Goal: Information Seeking & Learning: Learn about a topic

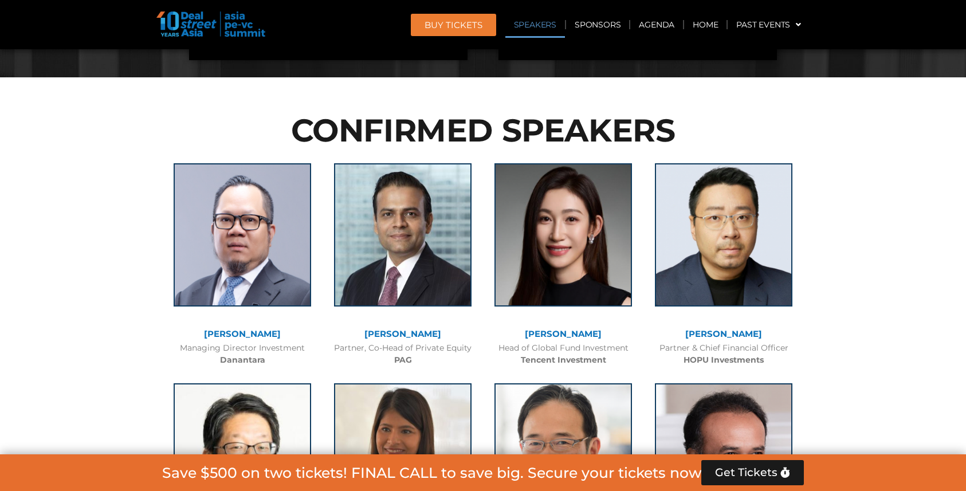
scroll to position [1318, 0]
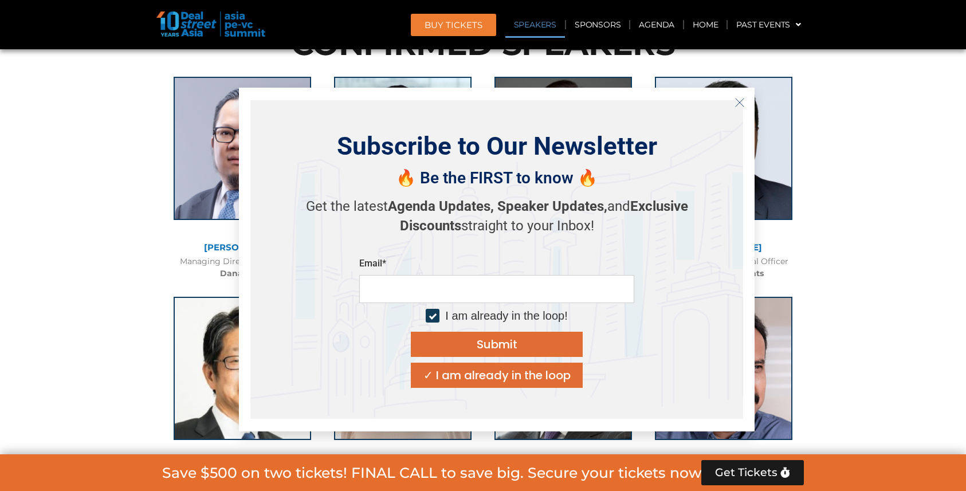
click at [738, 105] on icon "Close" at bounding box center [740, 102] width 10 height 10
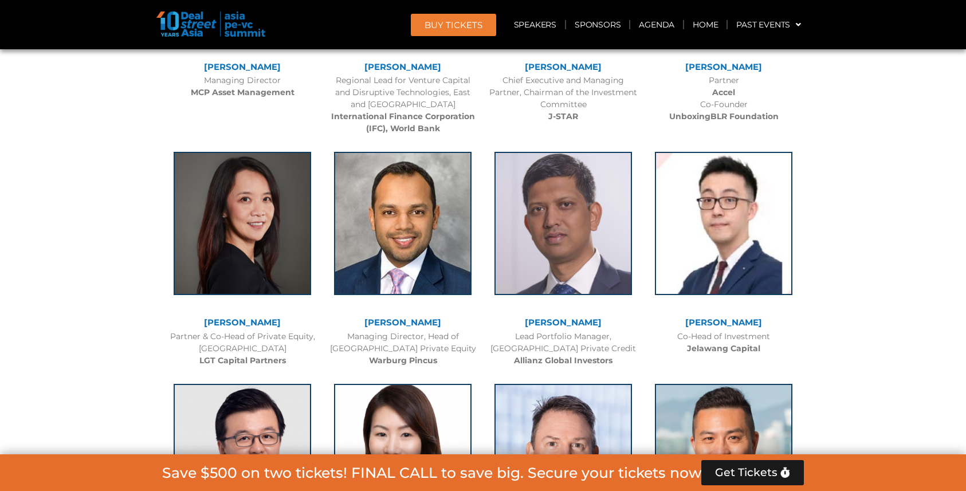
scroll to position [1719, 0]
click at [729, 348] on b "Jelawang Capital" at bounding box center [723, 348] width 73 height 10
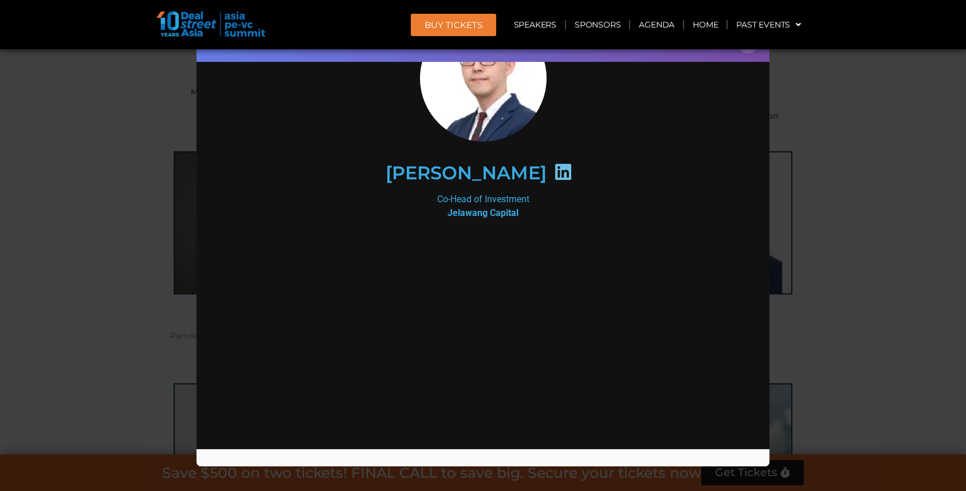
scroll to position [84, 0]
click at [827, 141] on div "Speaker Profile ×" at bounding box center [483, 245] width 966 height 491
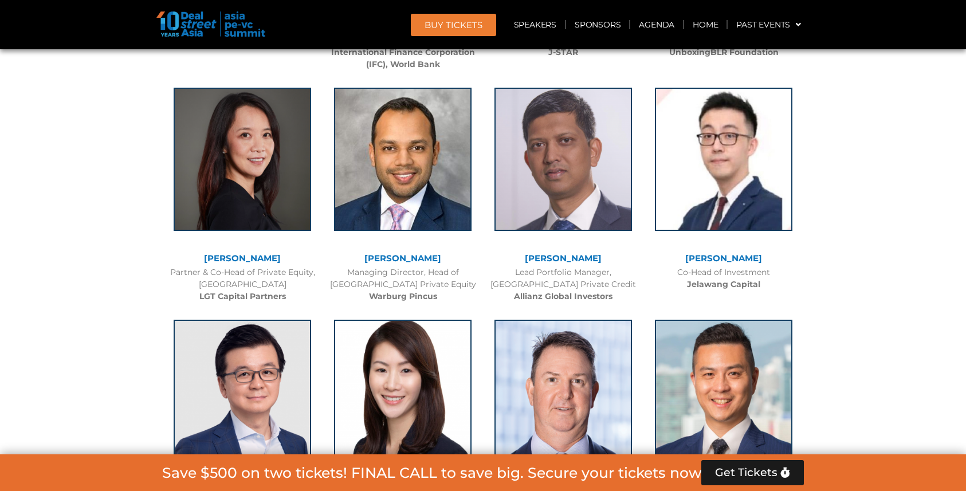
scroll to position [1776, 0]
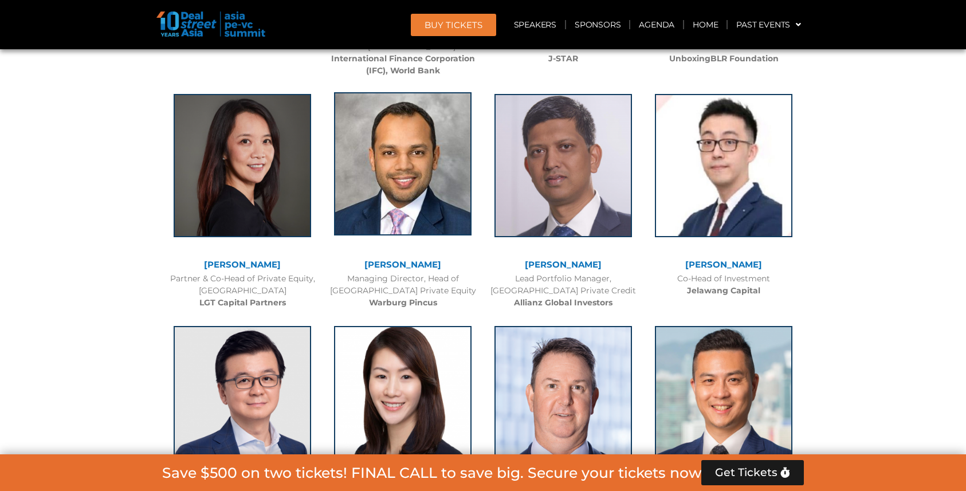
click at [445, 189] on img at bounding box center [403, 163] width 138 height 143
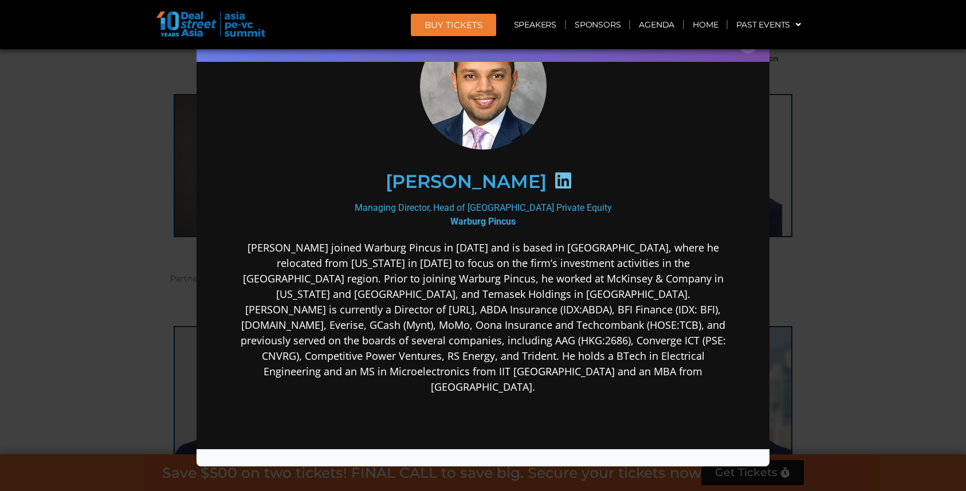
scroll to position [172, 0]
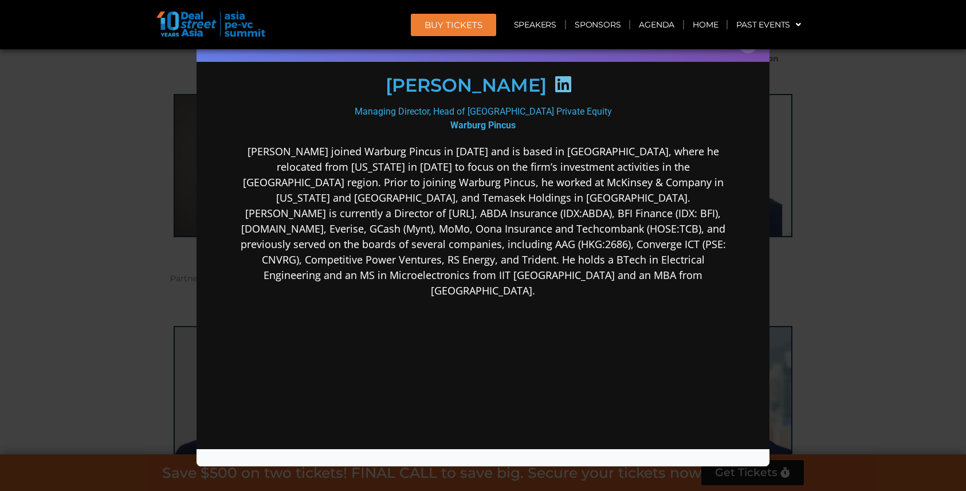
click at [868, 182] on div "Speaker Profile ×" at bounding box center [483, 245] width 966 height 491
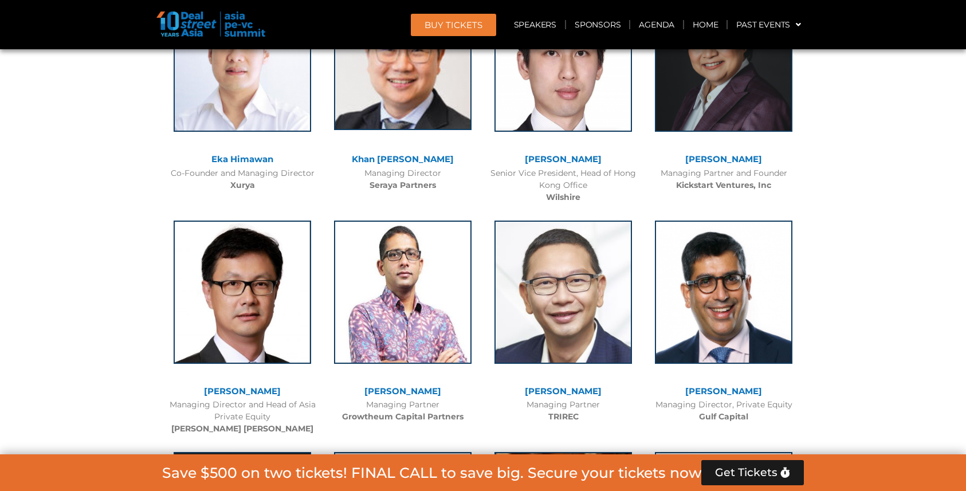
scroll to position [2980, 0]
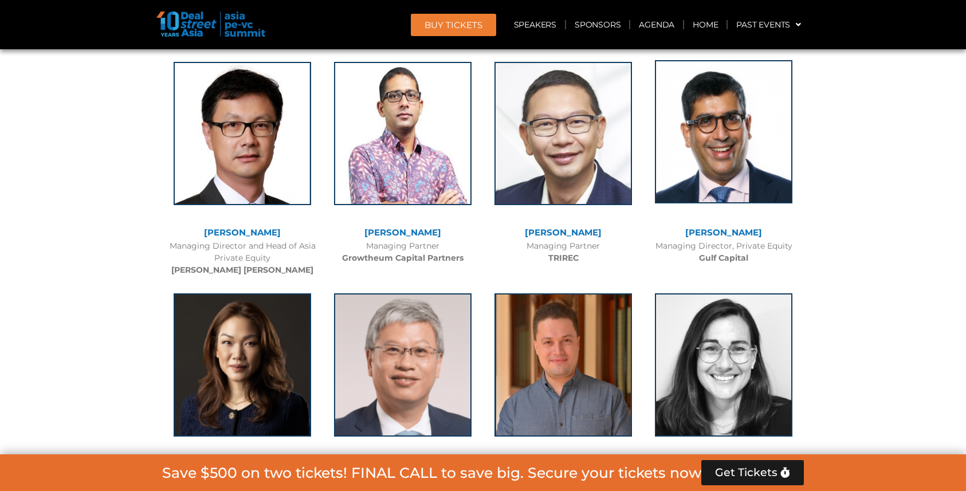
click at [721, 150] on img at bounding box center [724, 131] width 138 height 143
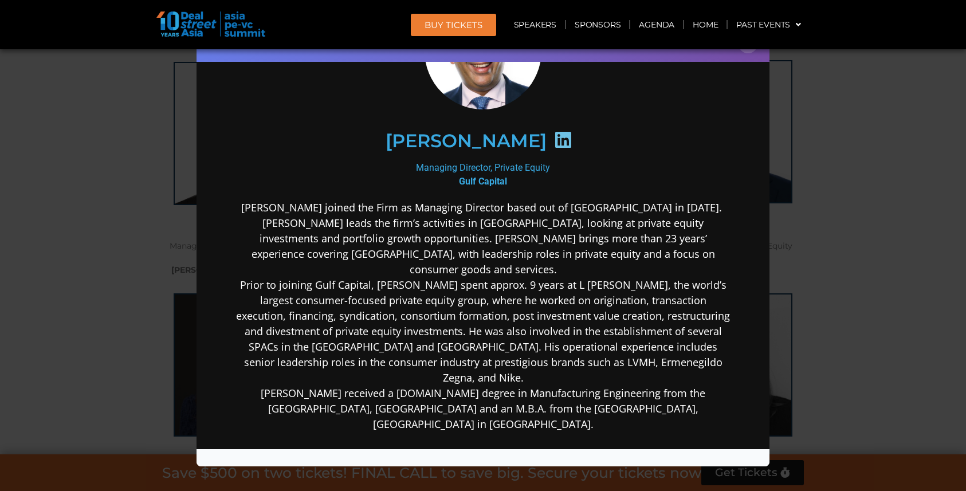
scroll to position [172, 0]
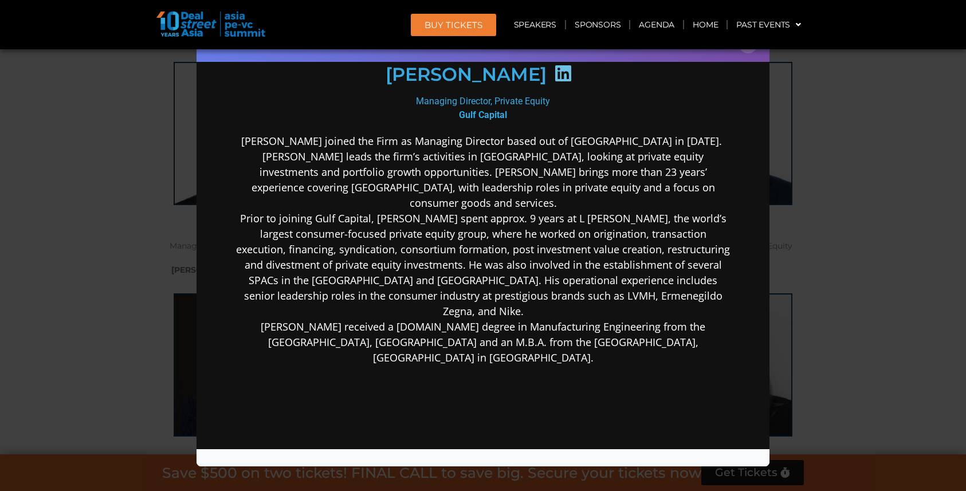
click at [813, 154] on div "Speaker Profile ×" at bounding box center [483, 245] width 966 height 491
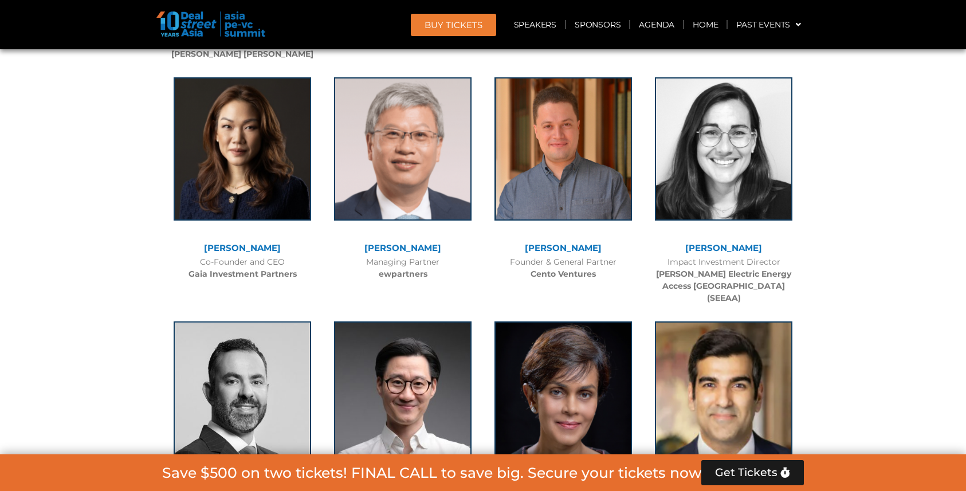
scroll to position [3209, 0]
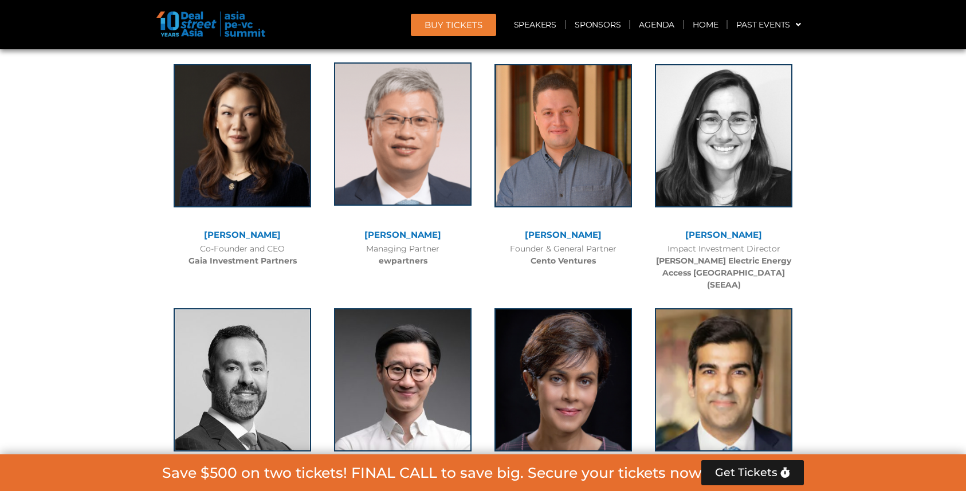
click at [400, 140] on img at bounding box center [403, 133] width 138 height 143
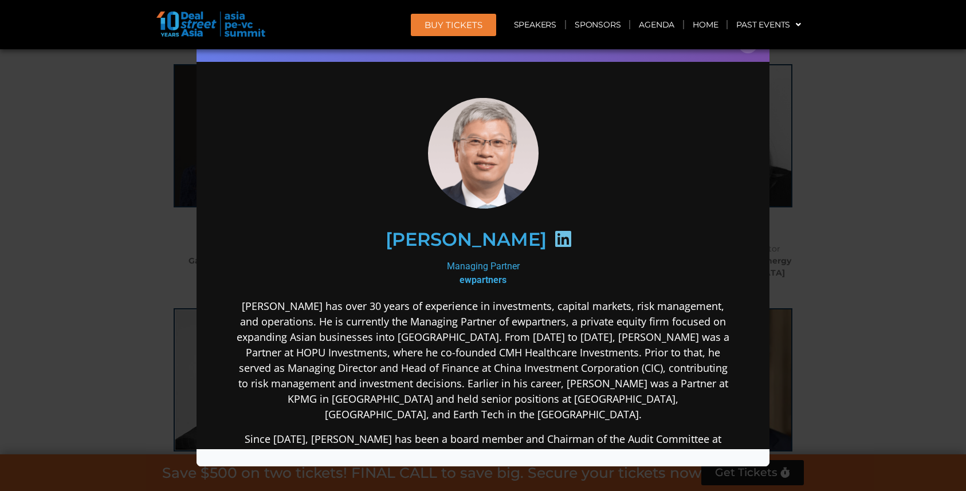
scroll to position [57, 0]
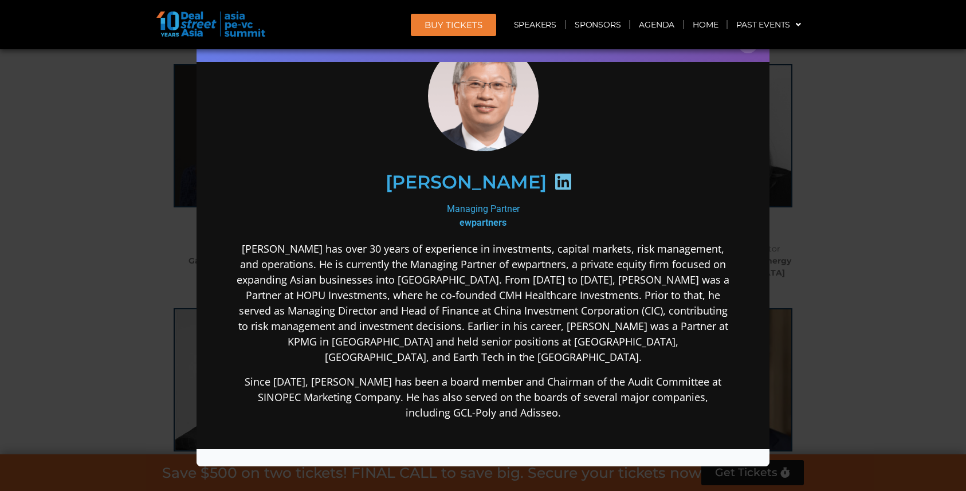
click at [827, 263] on div "Speaker Profile ×" at bounding box center [483, 245] width 966 height 491
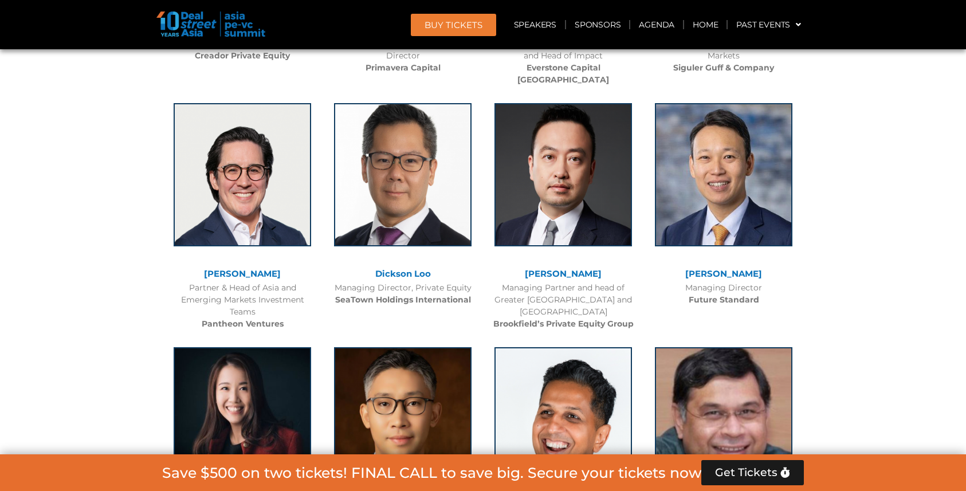
scroll to position [3667, 0]
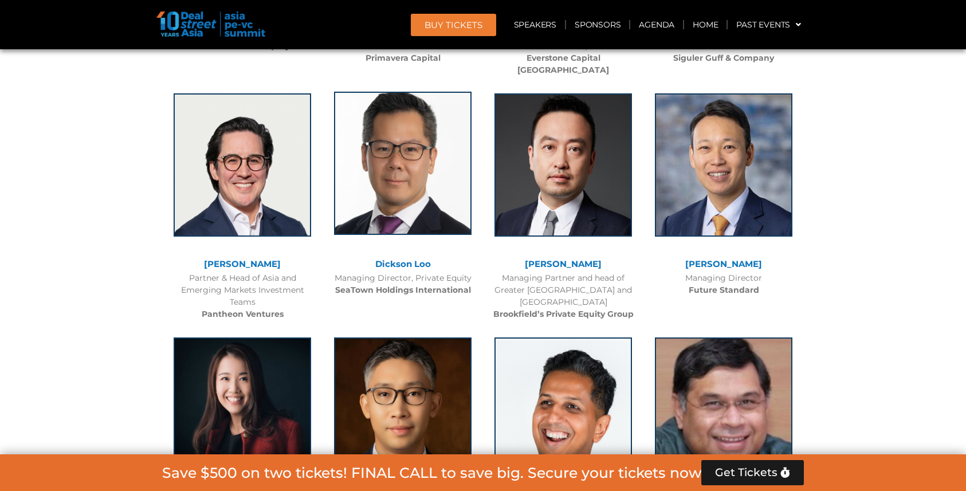
click at [388, 163] on img at bounding box center [403, 163] width 138 height 143
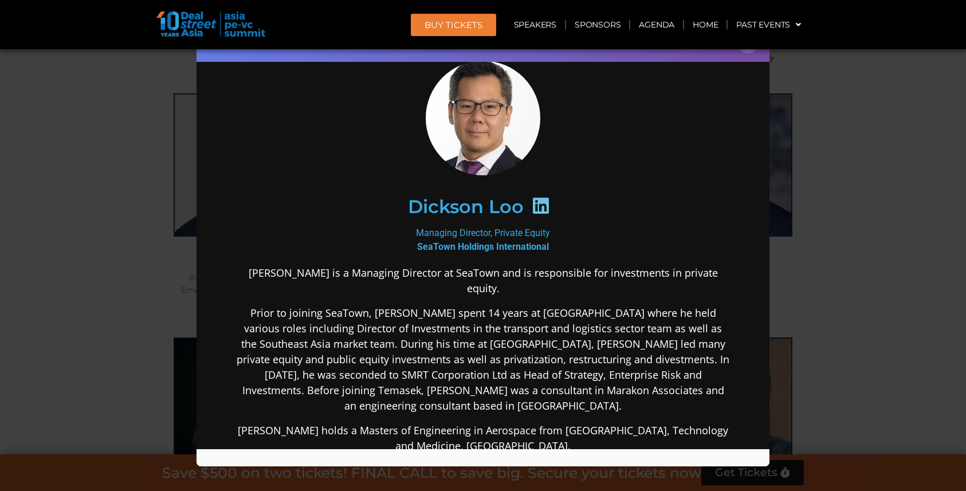
scroll to position [57, 0]
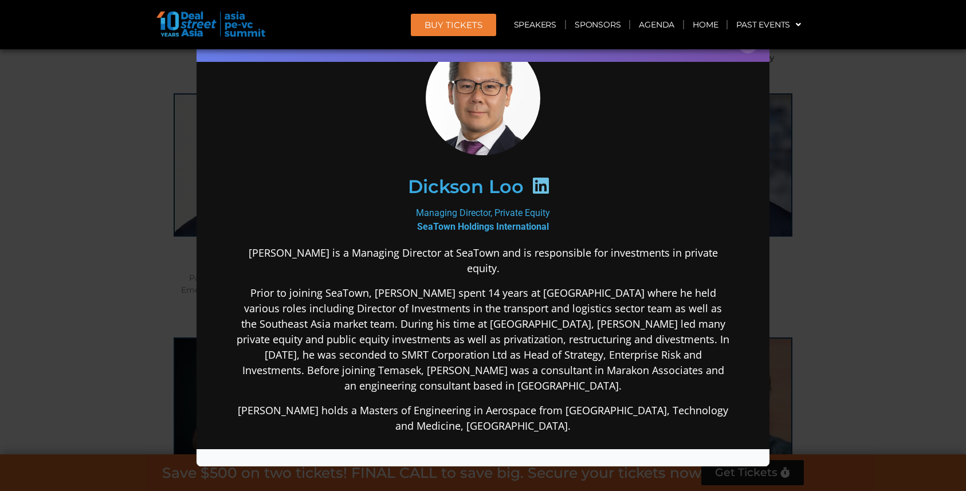
click at [131, 125] on div "Speaker Profile ×" at bounding box center [483, 245] width 966 height 491
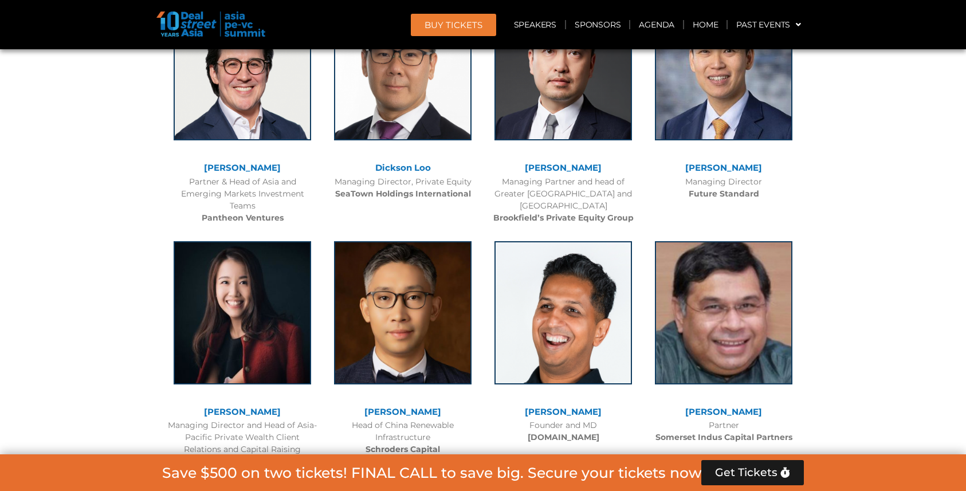
scroll to position [3782, 0]
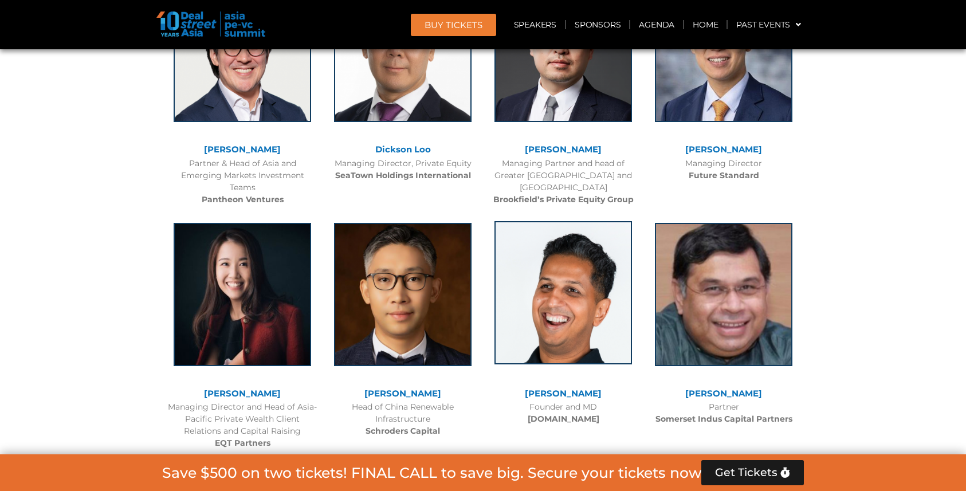
click at [570, 301] on img at bounding box center [563, 292] width 138 height 143
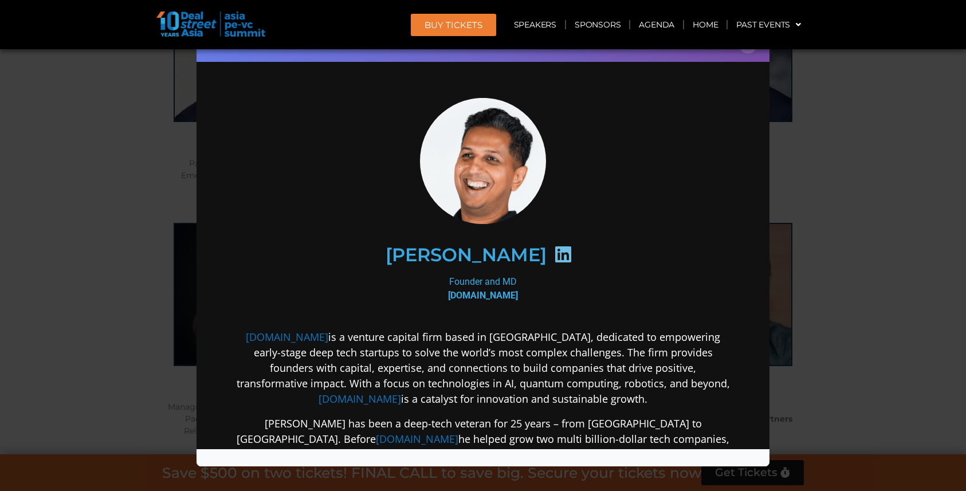
scroll to position [0, 0]
click at [116, 248] on div "Speaker Profile ×" at bounding box center [483, 245] width 966 height 491
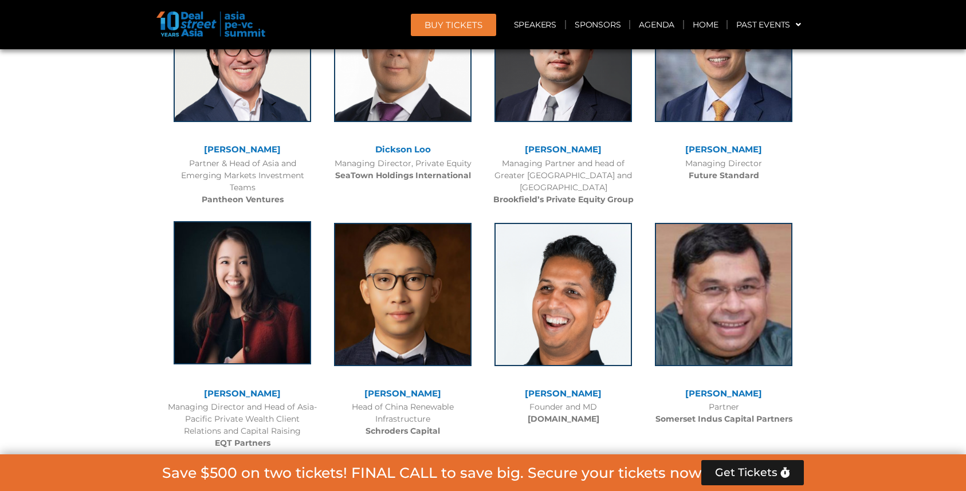
click at [278, 268] on img at bounding box center [243, 292] width 138 height 143
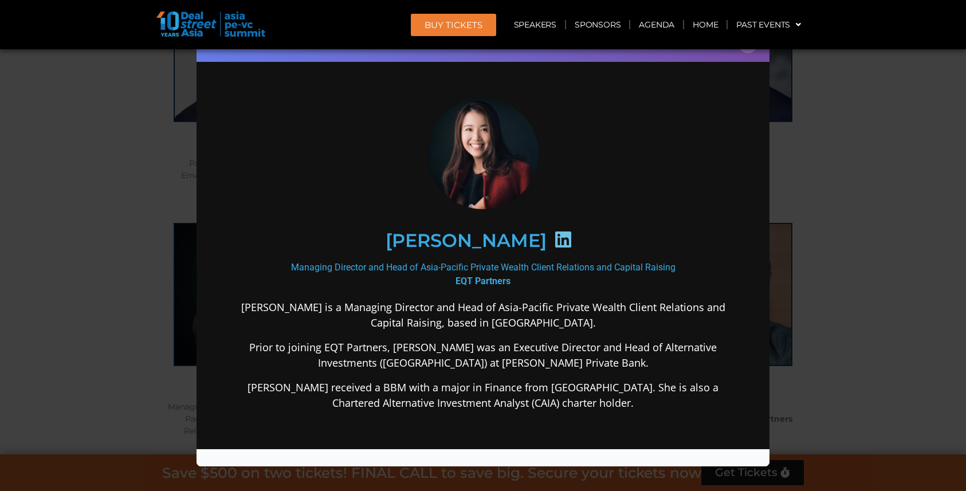
click at [554, 236] on icon at bounding box center [563, 239] width 18 height 18
click at [839, 233] on div "Speaker Profile ×" at bounding box center [483, 245] width 966 height 491
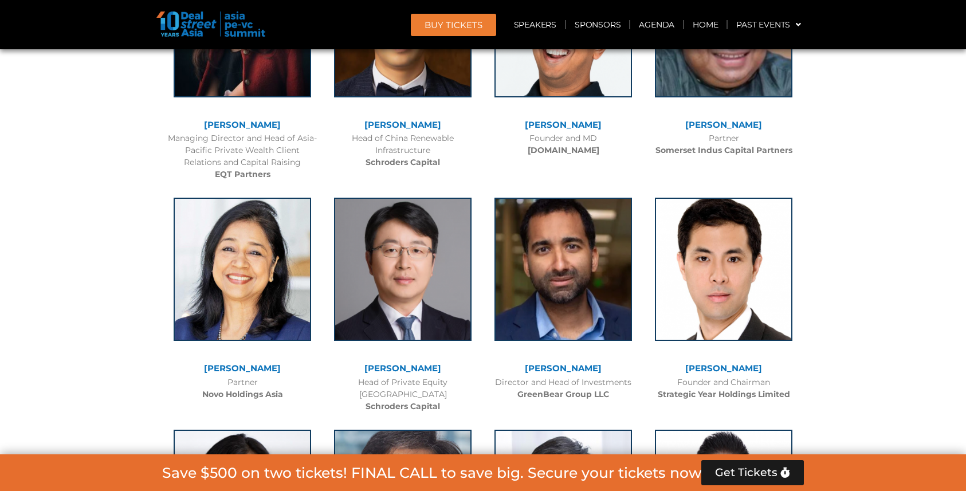
scroll to position [4068, 0]
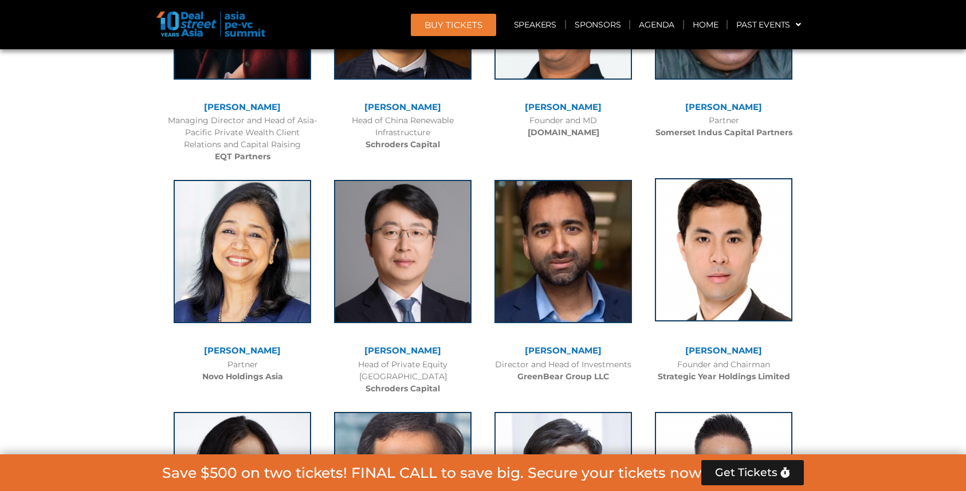
click at [759, 244] on img at bounding box center [724, 249] width 138 height 143
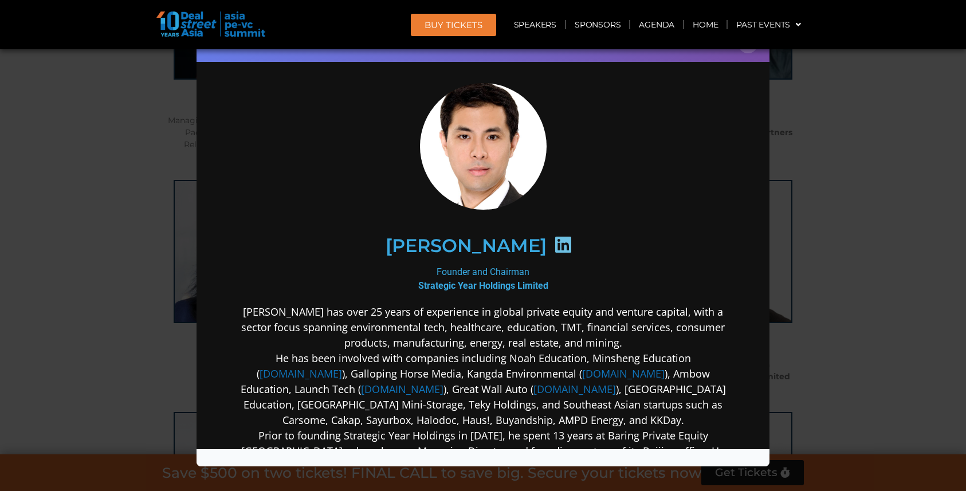
scroll to position [0, 0]
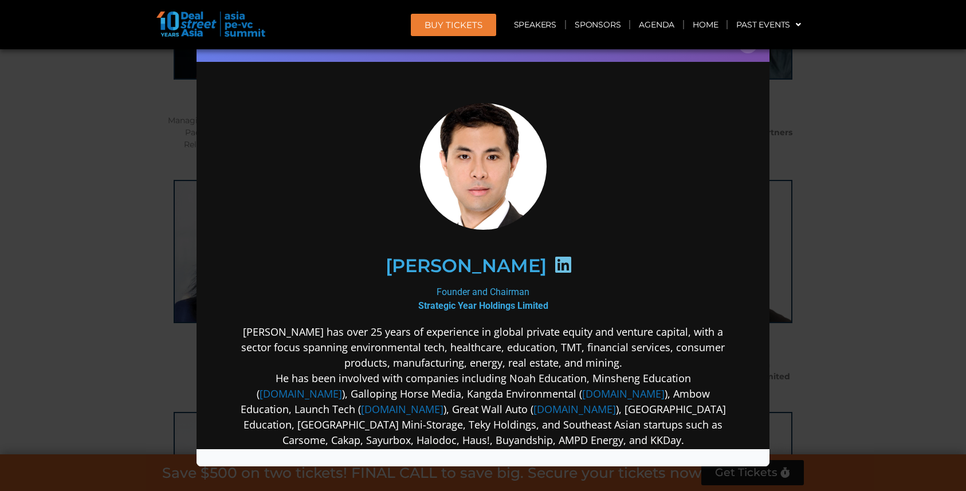
click at [853, 192] on div "Speaker Profile ×" at bounding box center [483, 245] width 966 height 491
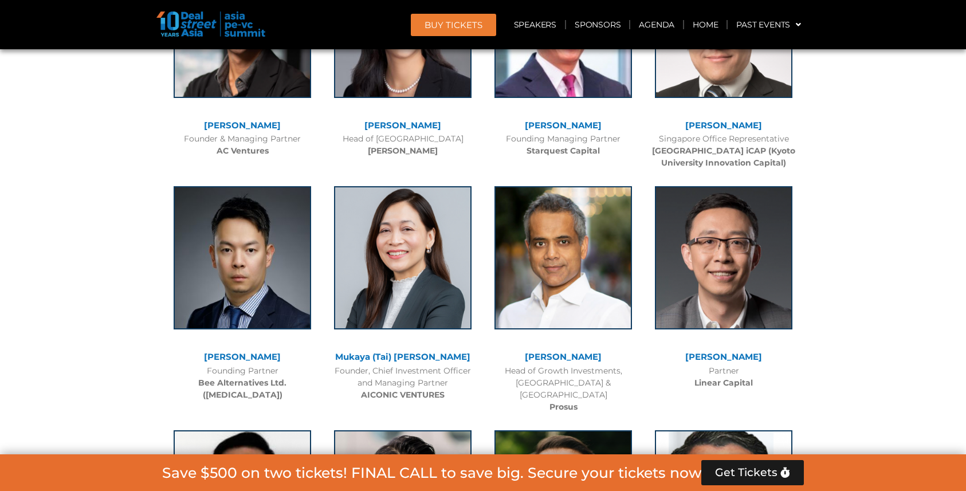
scroll to position [4985, 0]
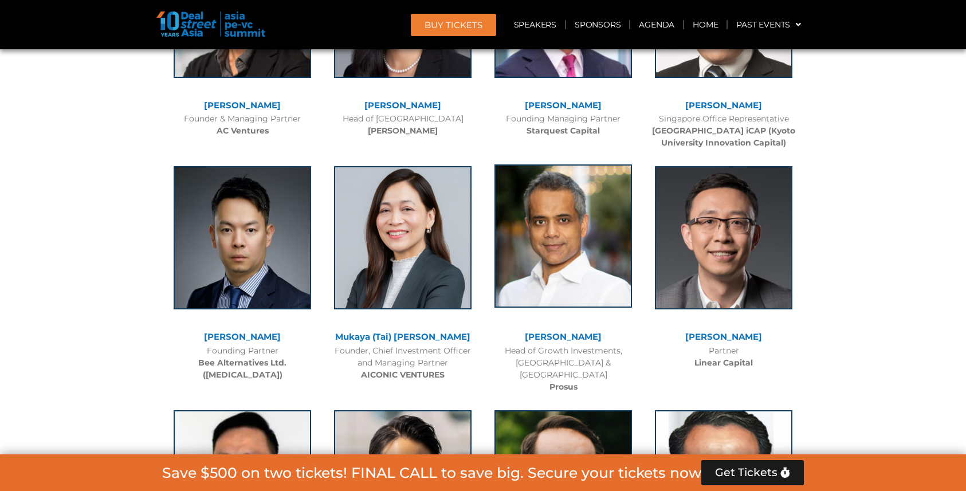
click at [598, 230] on img at bounding box center [563, 235] width 138 height 143
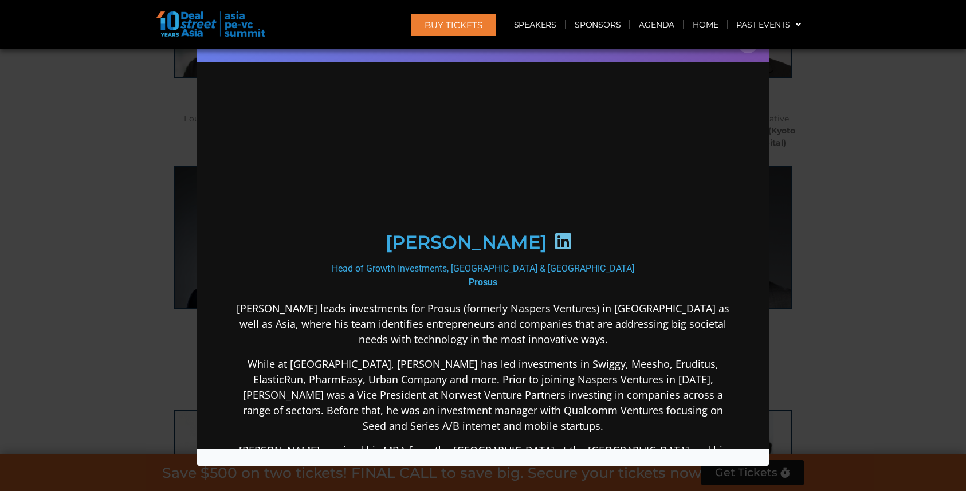
scroll to position [0, 0]
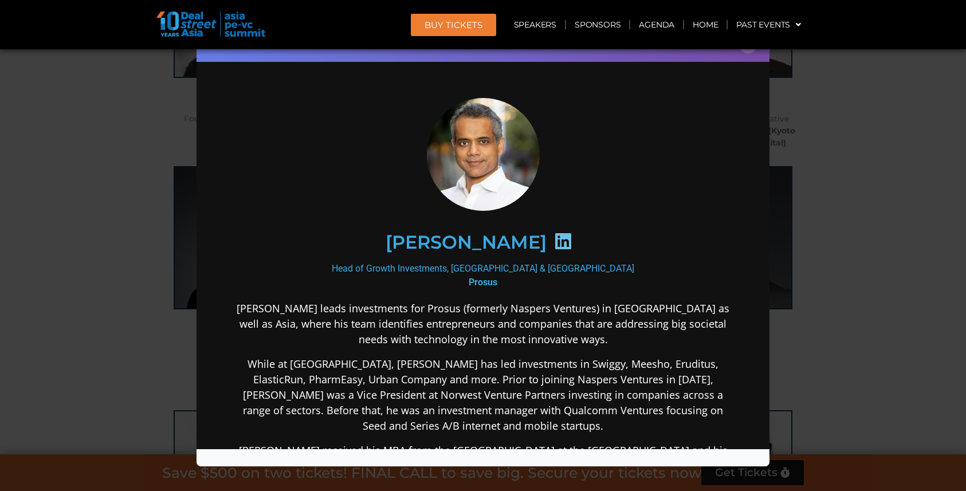
click at [808, 244] on div "Speaker Profile ×" at bounding box center [483, 245] width 966 height 491
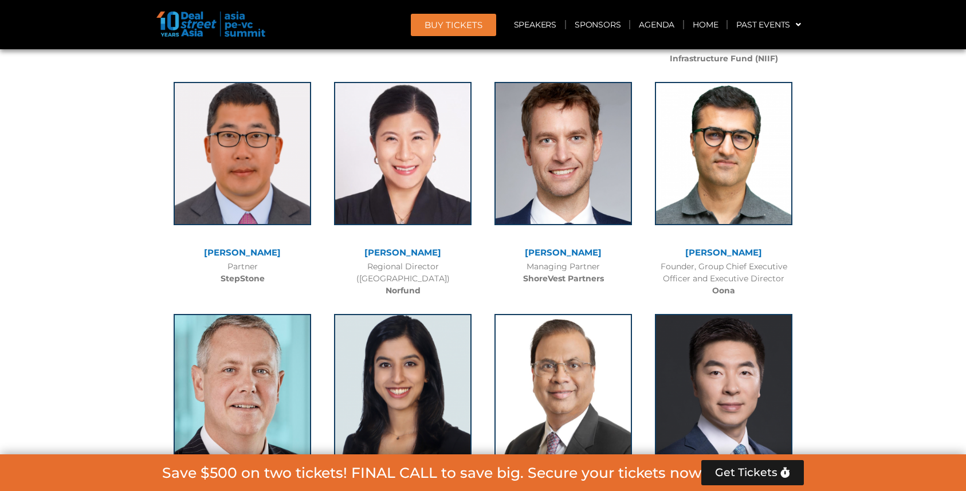
scroll to position [5558, 0]
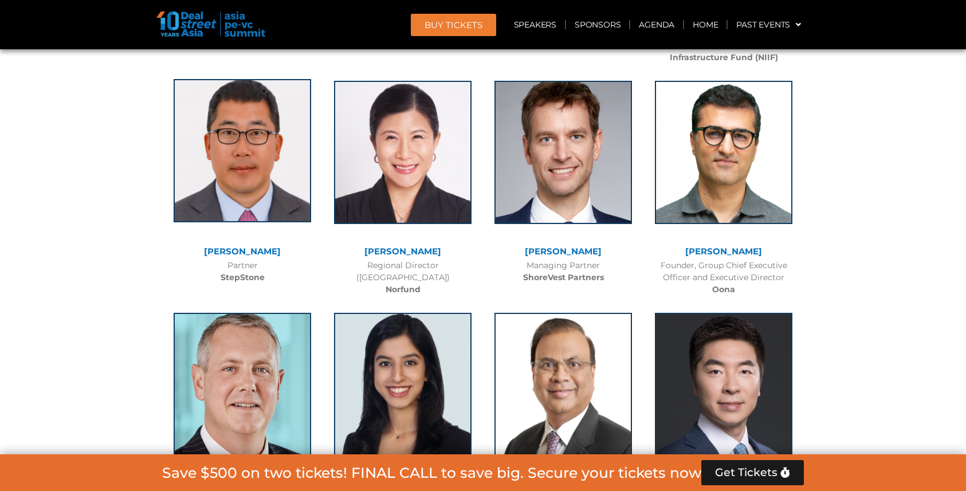
click at [255, 79] on img at bounding box center [243, 150] width 138 height 143
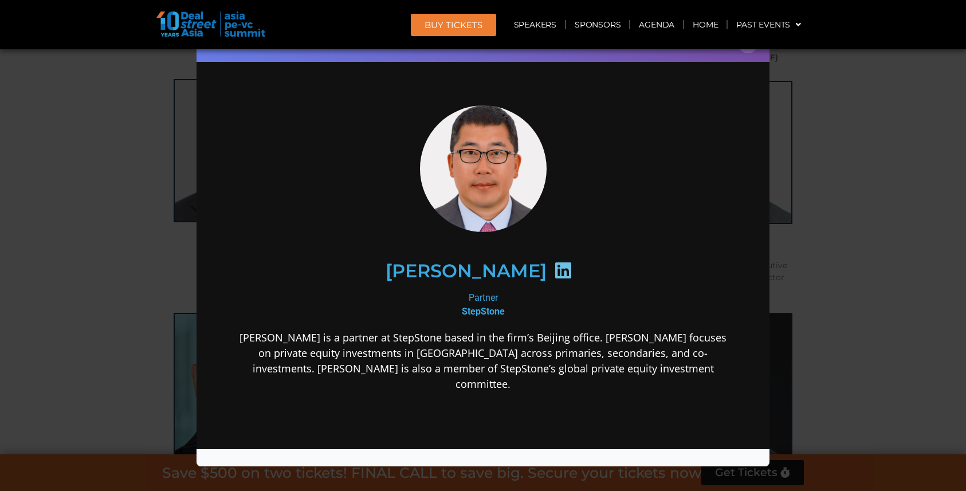
scroll to position [0, 0]
click at [554, 269] on icon at bounding box center [563, 270] width 18 height 18
click at [168, 233] on div "Speaker Profile ×" at bounding box center [483, 245] width 966 height 491
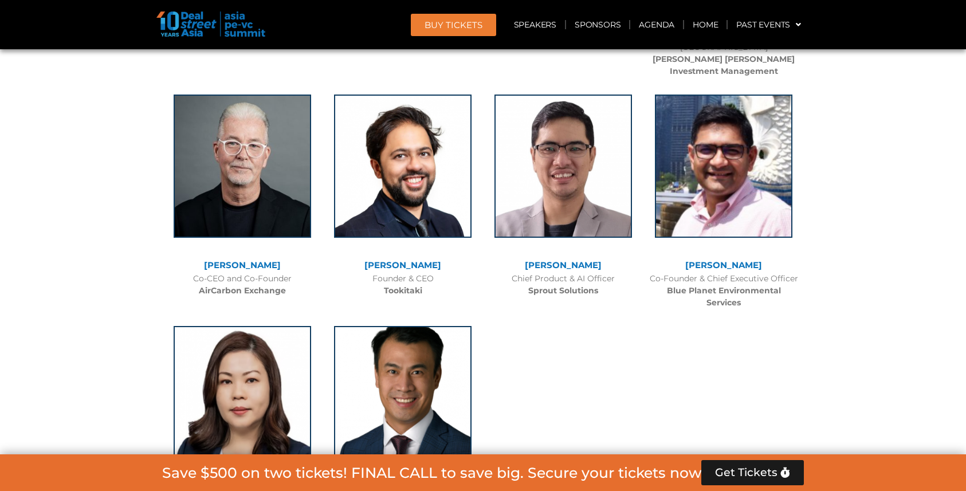
scroll to position [7965, 0]
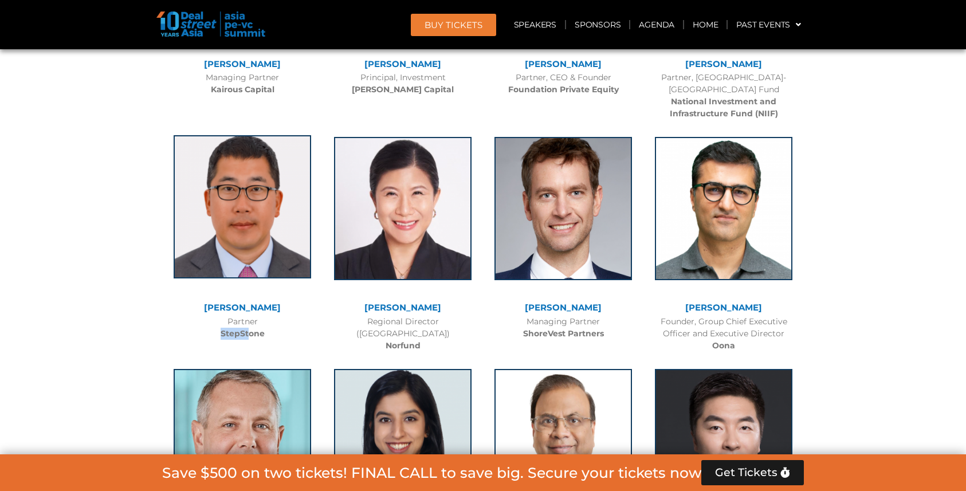
scroll to position [5484, 0]
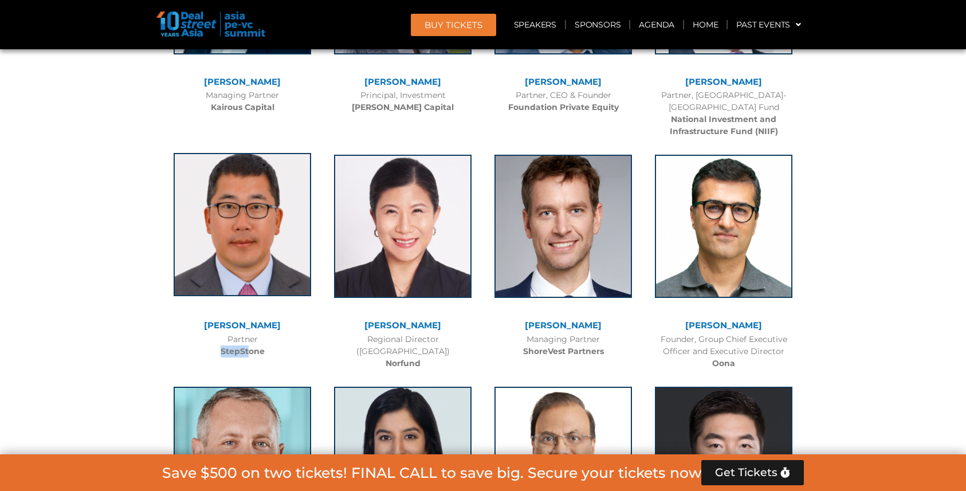
click at [222, 209] on img at bounding box center [243, 224] width 138 height 143
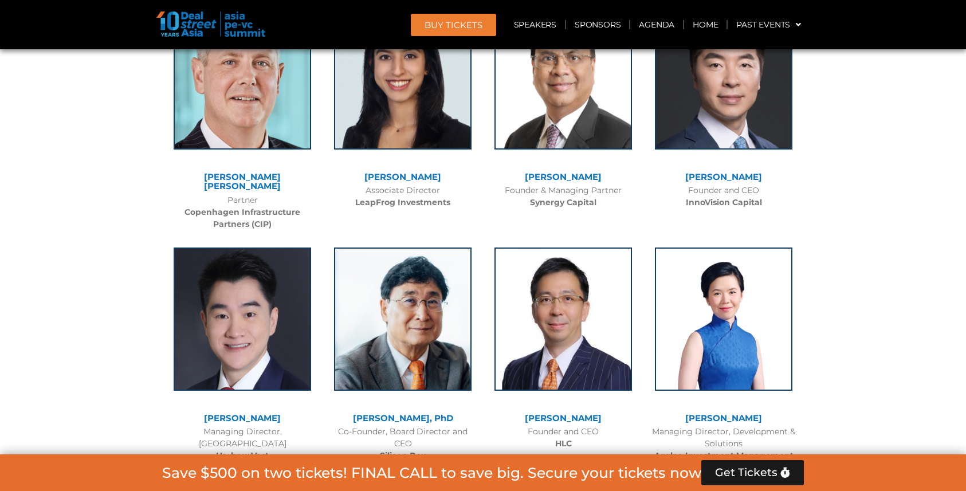
scroll to position [5885, 0]
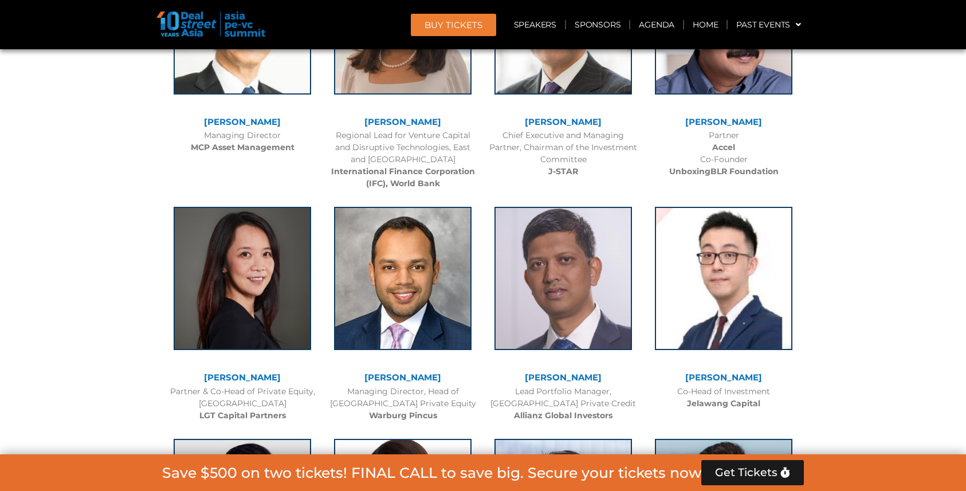
scroll to position [1760, 0]
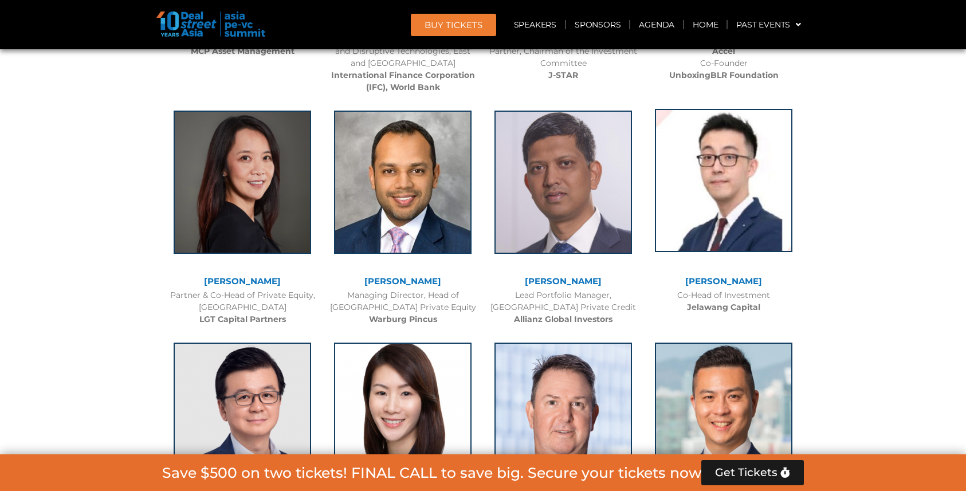
click at [747, 216] on img at bounding box center [724, 180] width 138 height 143
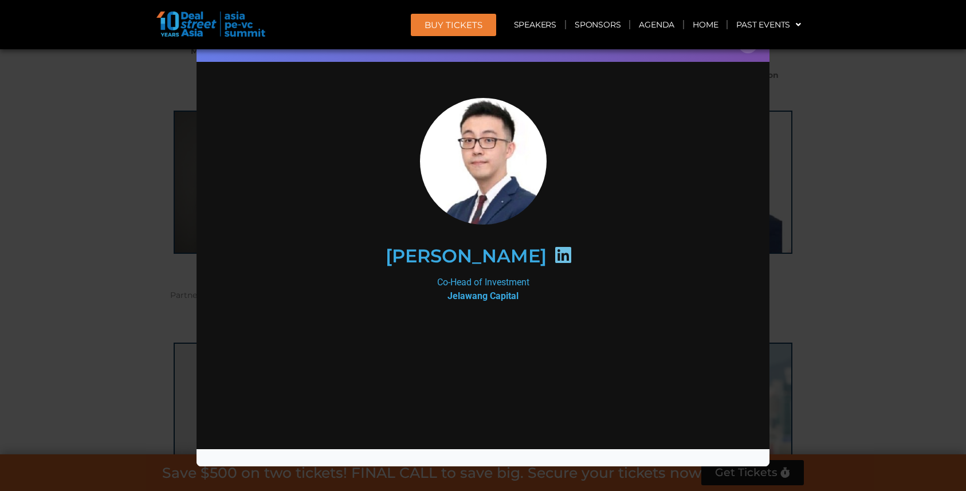
scroll to position [0, 0]
click at [824, 205] on div "Speaker Profile ×" at bounding box center [483, 245] width 966 height 491
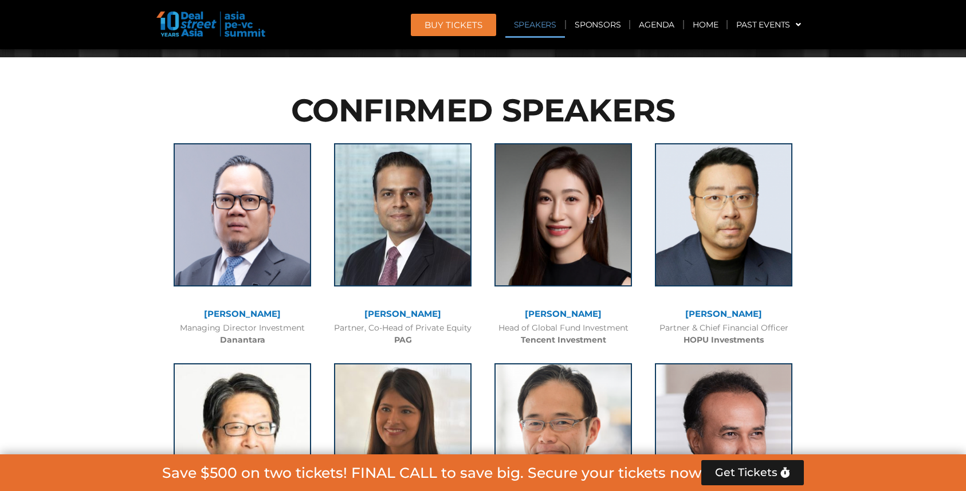
scroll to position [1244, 0]
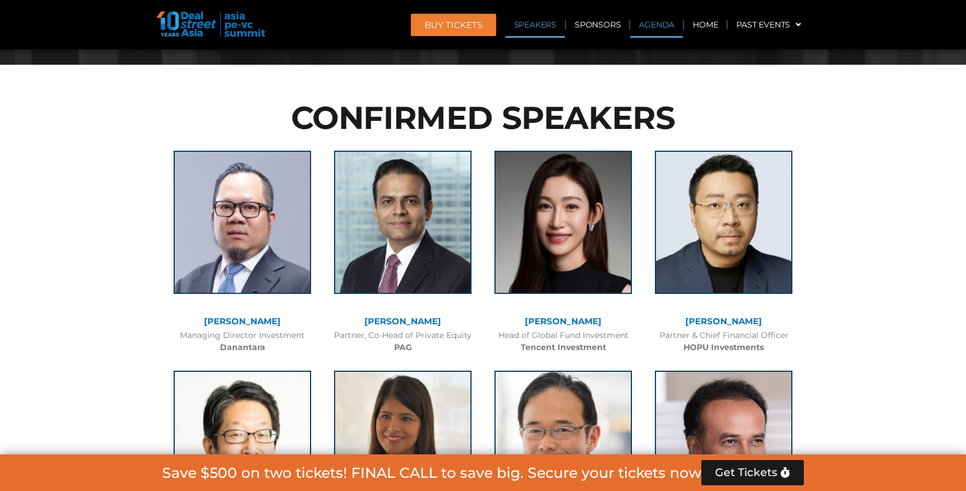
click at [648, 23] on link "Agenda" at bounding box center [656, 24] width 53 height 26
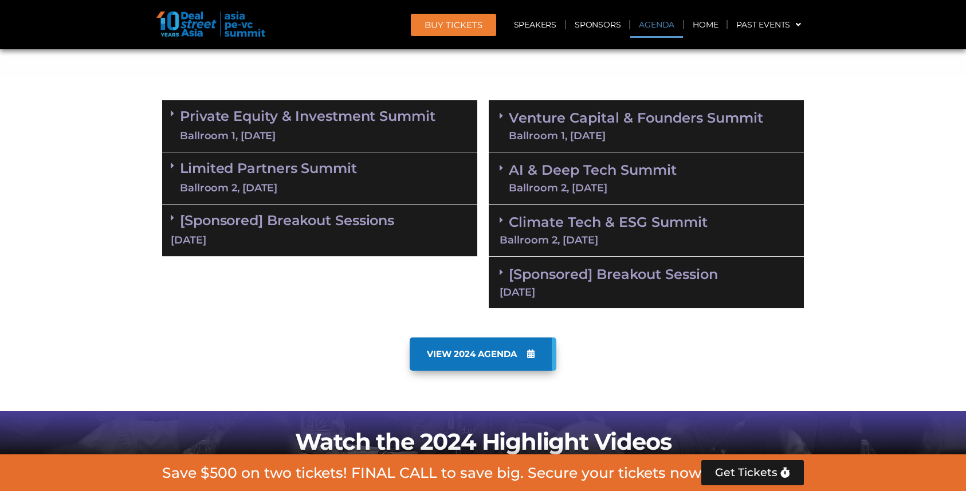
scroll to position [600, 0]
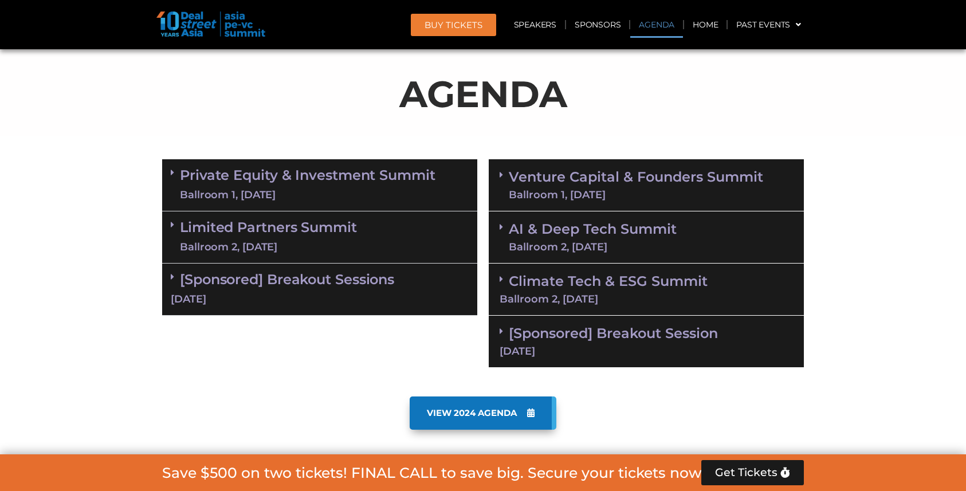
click at [172, 174] on icon at bounding box center [172, 172] width 3 height 9
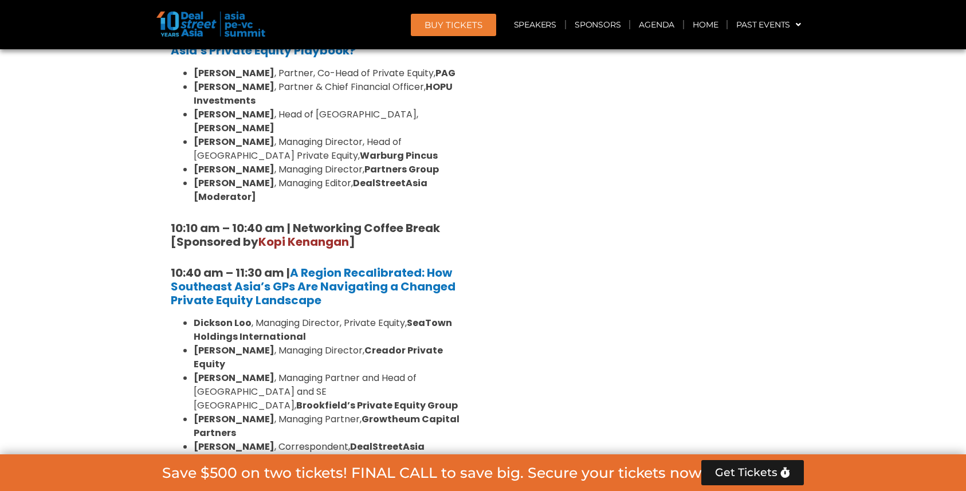
scroll to position [944, 0]
